Goal: Find specific page/section: Find specific page/section

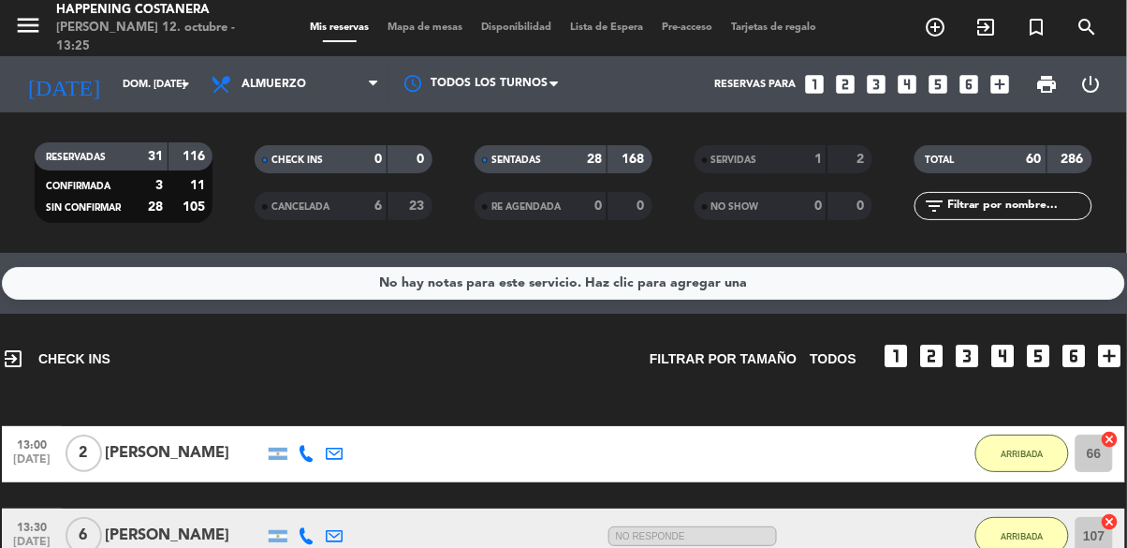
click at [424, 22] on span "Mapa de mesas" at bounding box center [426, 27] width 94 height 10
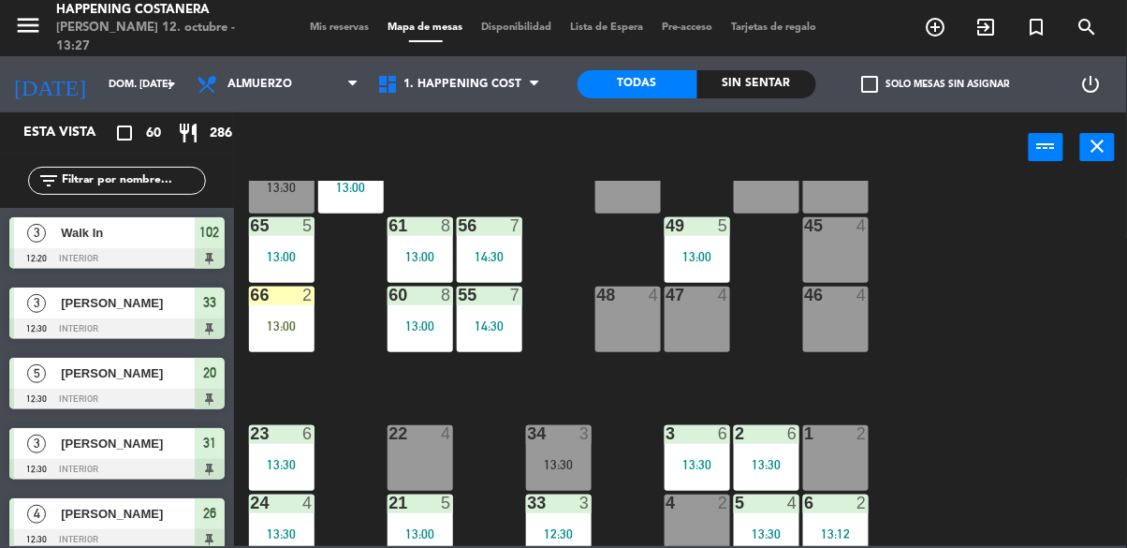
scroll to position [484, 0]
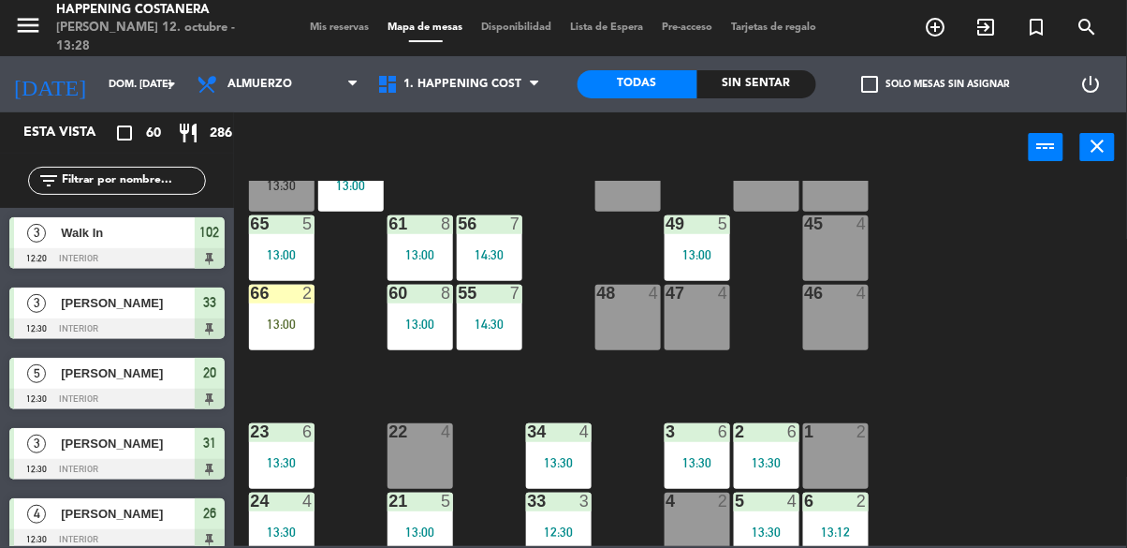
click at [102, 184] on input "text" at bounding box center [132, 180] width 145 height 21
type input "H"
click at [421, 169] on div "power_input close" at bounding box center [631, 147] width 795 height 71
click at [83, 187] on input "text" at bounding box center [132, 180] width 145 height 21
type input "[PERSON_NAME]"
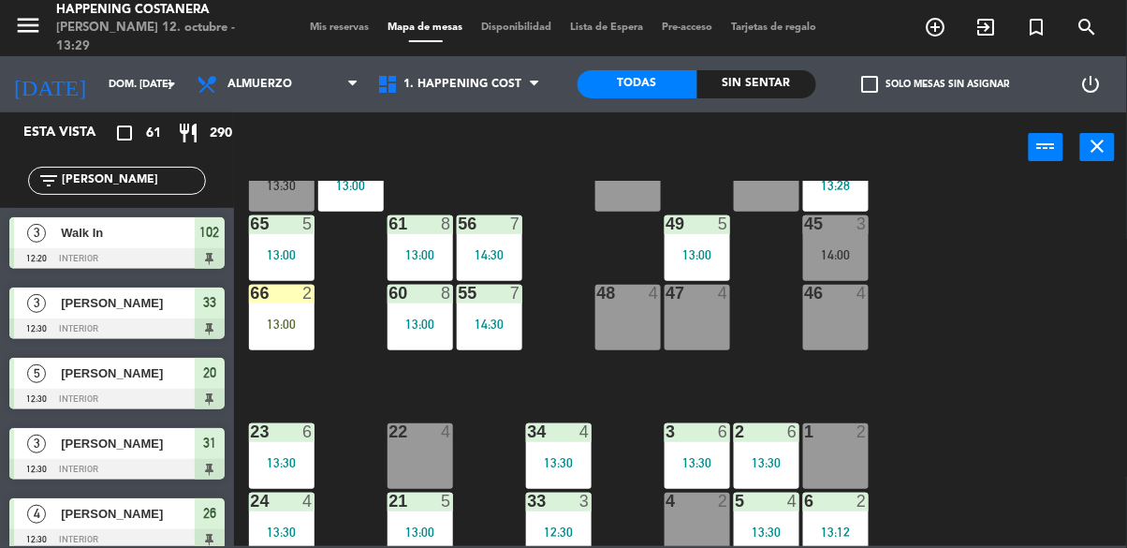
click at [936, 202] on div "69 13 13:30 122 6 121 6 120 6 14 4 CAVA 12 13:30 101 2 13:02 94 2 70 13 13:30 1…" at bounding box center [686, 363] width 882 height 365
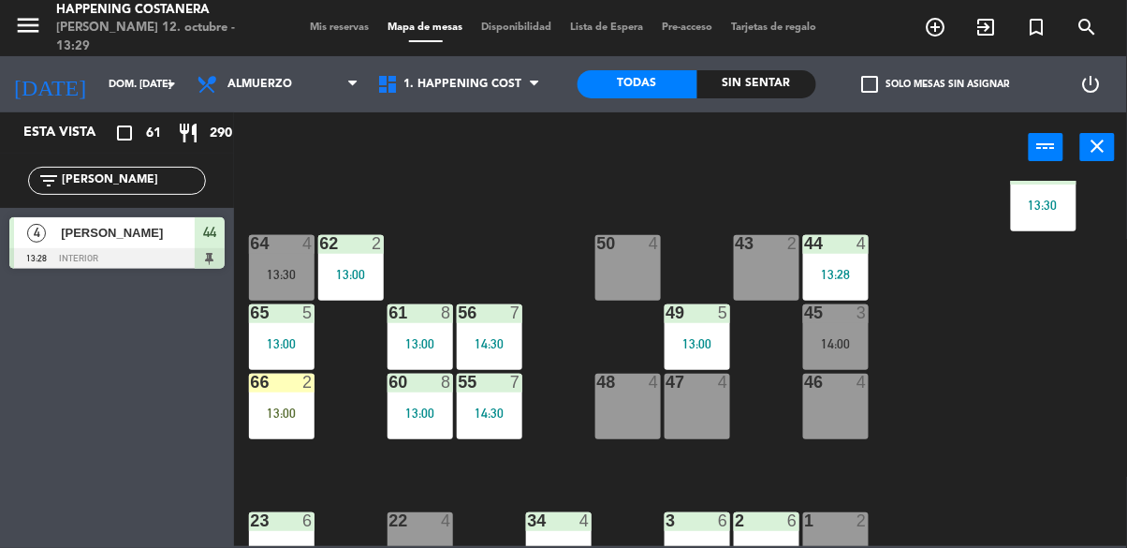
scroll to position [396, 0]
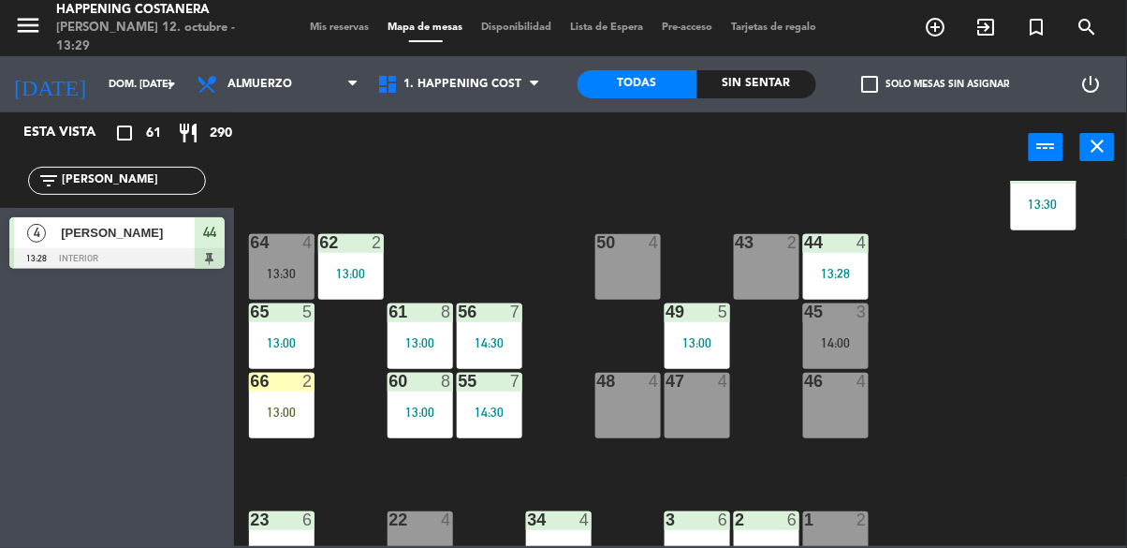
click at [96, 255] on div at bounding box center [116, 258] width 215 height 21
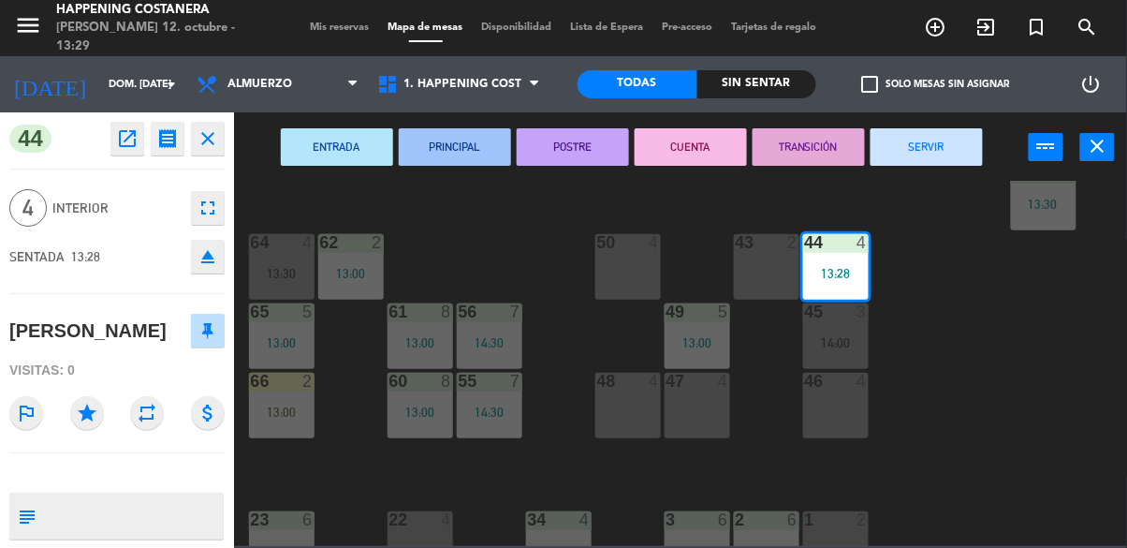
click at [904, 398] on div "69 13 13:30 122 6 121 6 120 6 14 4 CAVA 12 13:30 101 2 13:02 94 2 70 13 13:30 1…" at bounding box center [686, 363] width 882 height 365
